Goal: Information Seeking & Learning: Learn about a topic

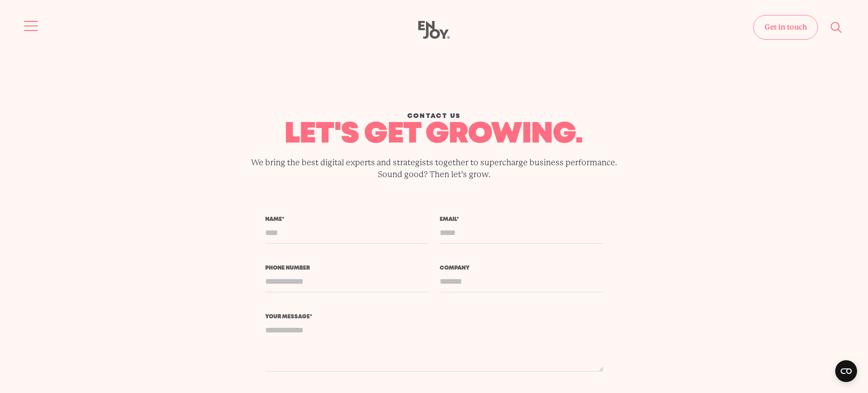
click at [26, 26] on span "Site navigation" at bounding box center [31, 26] width 14 height 1
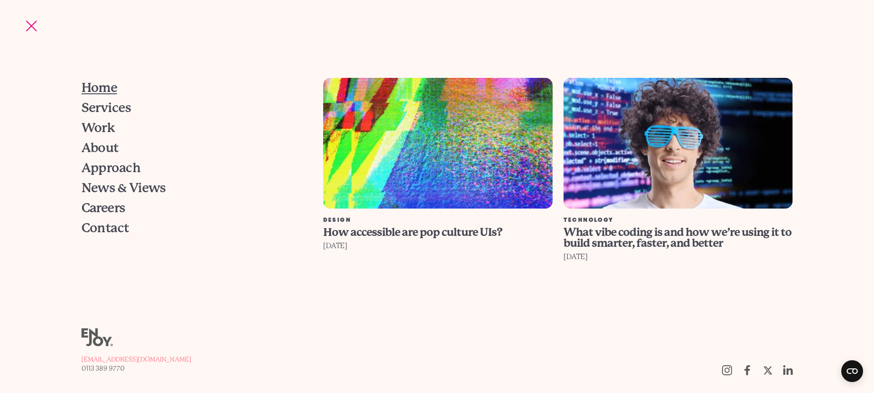
click at [90, 82] on span "Home" at bounding box center [100, 88] width 36 height 13
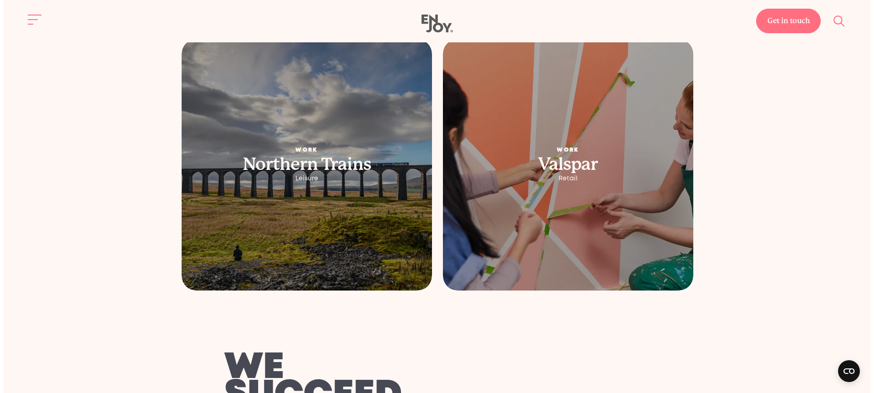
scroll to position [1842, 0]
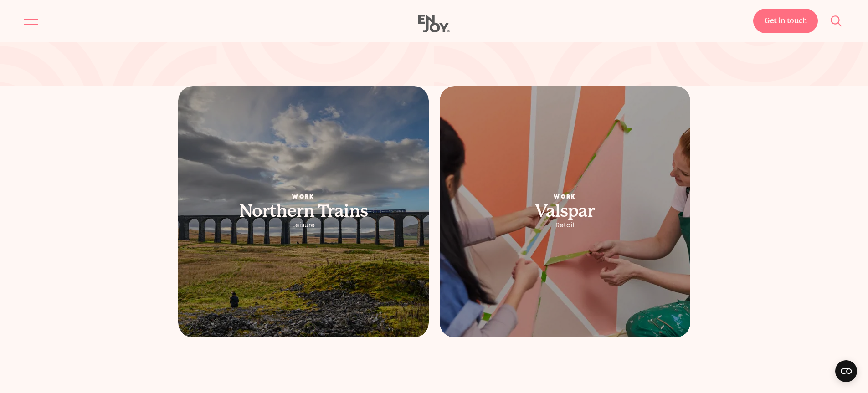
click at [32, 22] on button "Site navigation" at bounding box center [31, 19] width 19 height 19
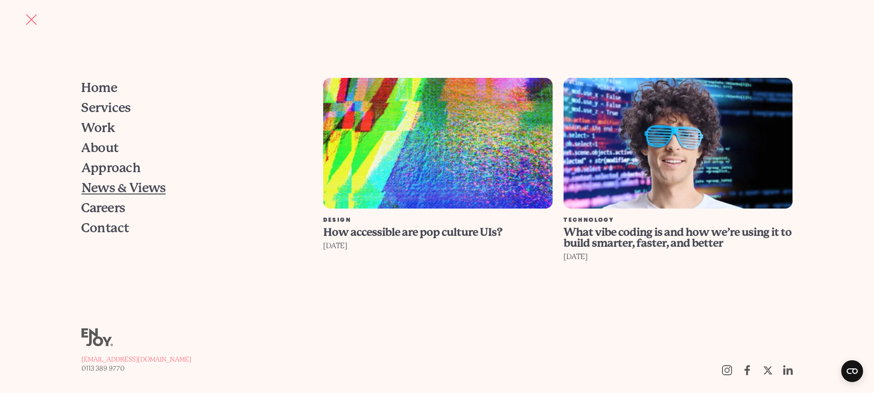
click at [127, 193] on span "News & Views" at bounding box center [124, 188] width 84 height 13
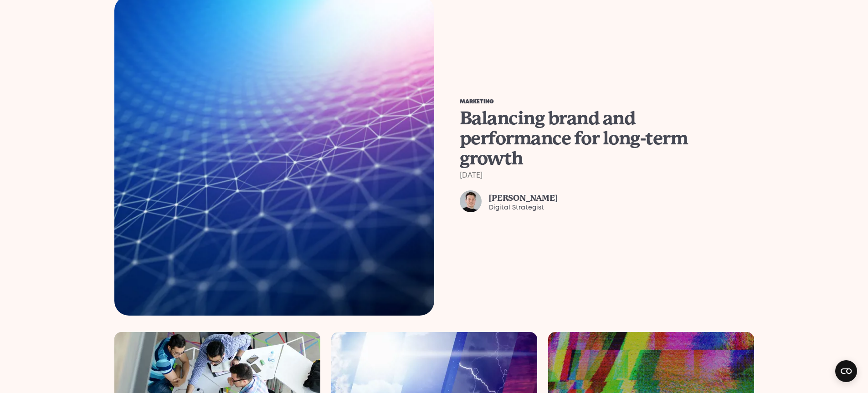
scroll to position [355, 0]
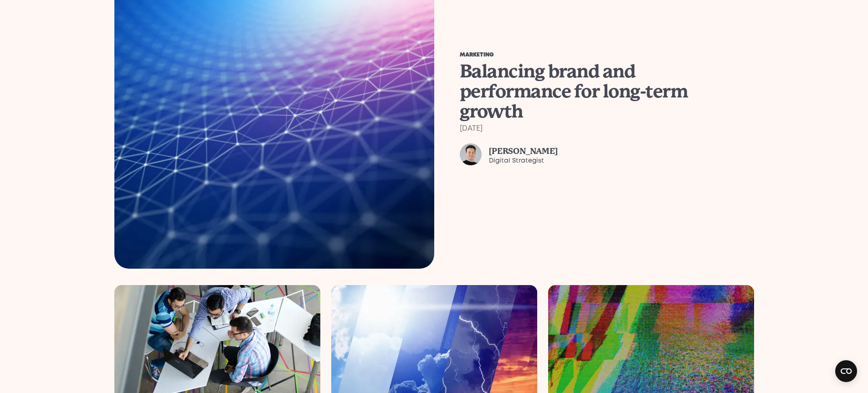
click at [239, 141] on img at bounding box center [274, 109] width 336 height 336
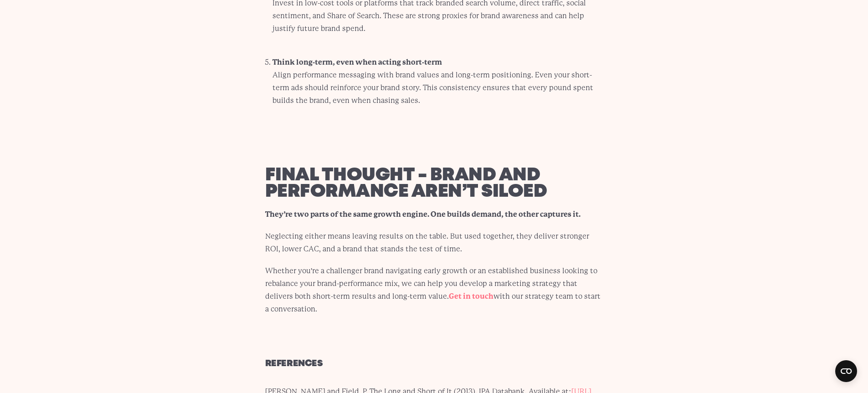
scroll to position [3785, 0]
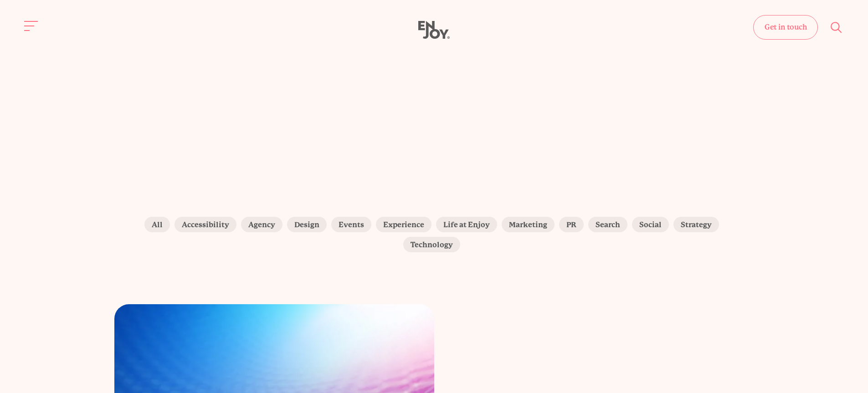
scroll to position [396, 0]
